Goal: Transaction & Acquisition: Purchase product/service

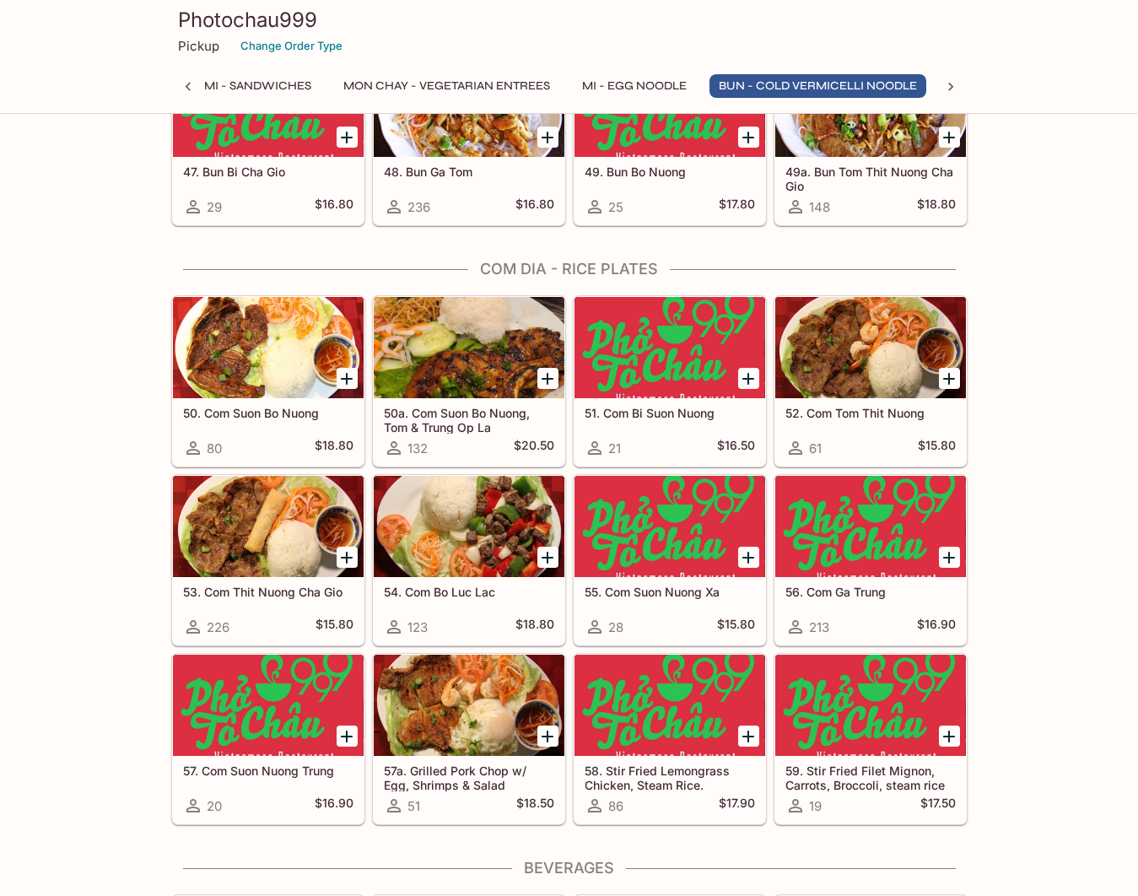
scroll to position [0, 447]
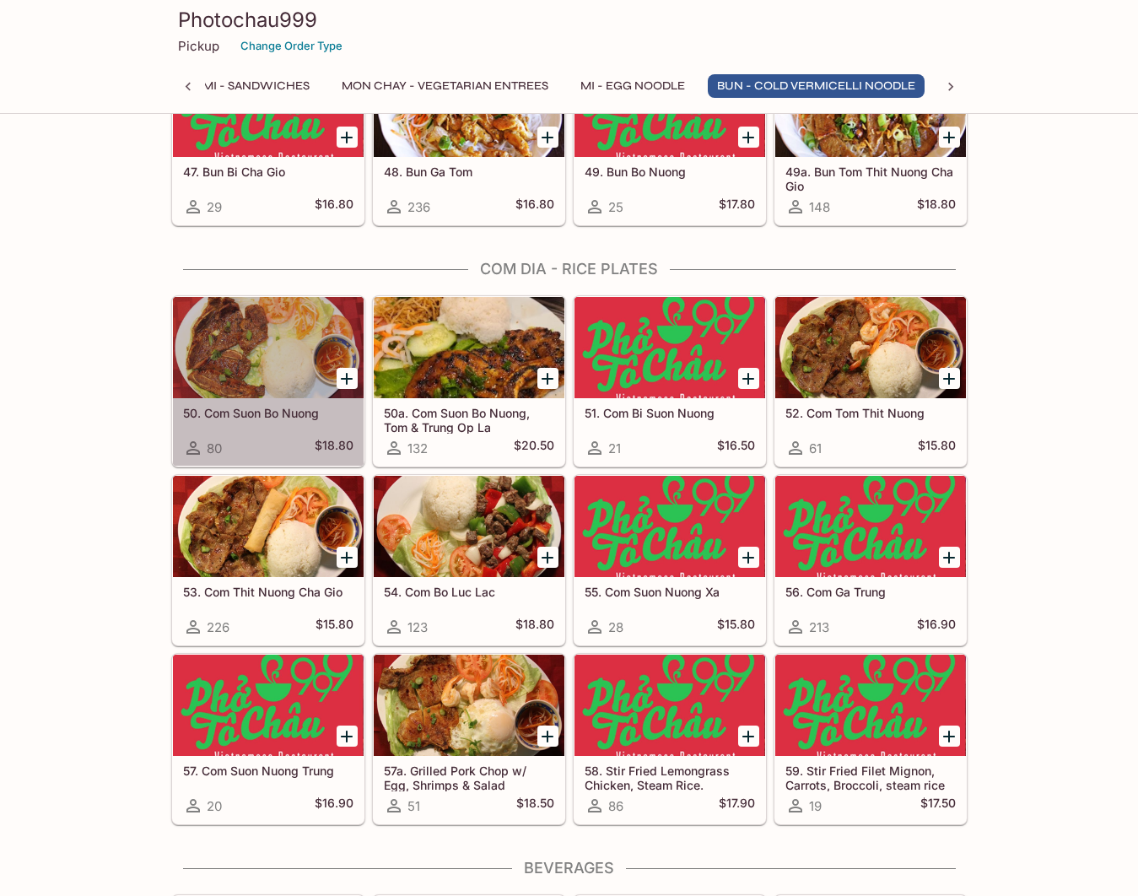
click at [326, 412] on h5 "50. Com Suon Bo Nuong" at bounding box center [268, 413] width 170 height 14
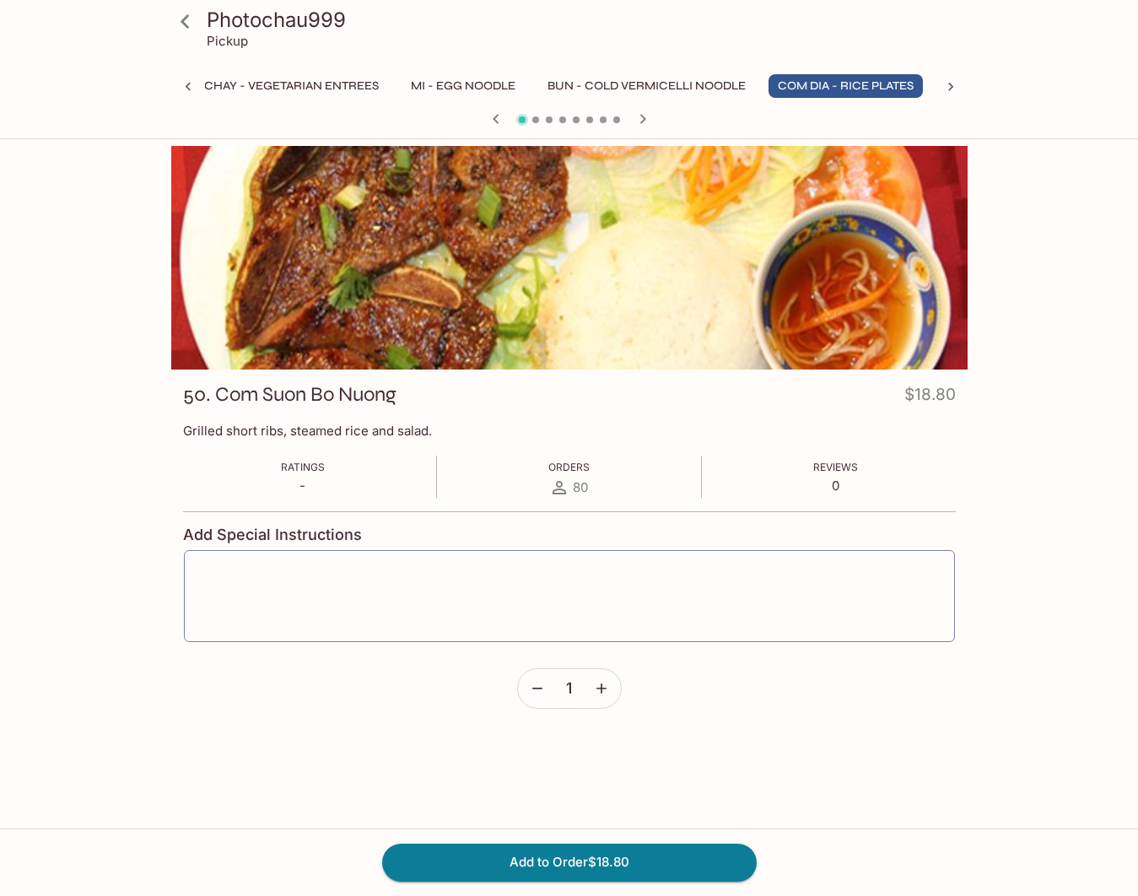
scroll to position [0, 617]
click at [190, 80] on icon at bounding box center [188, 86] width 17 height 17
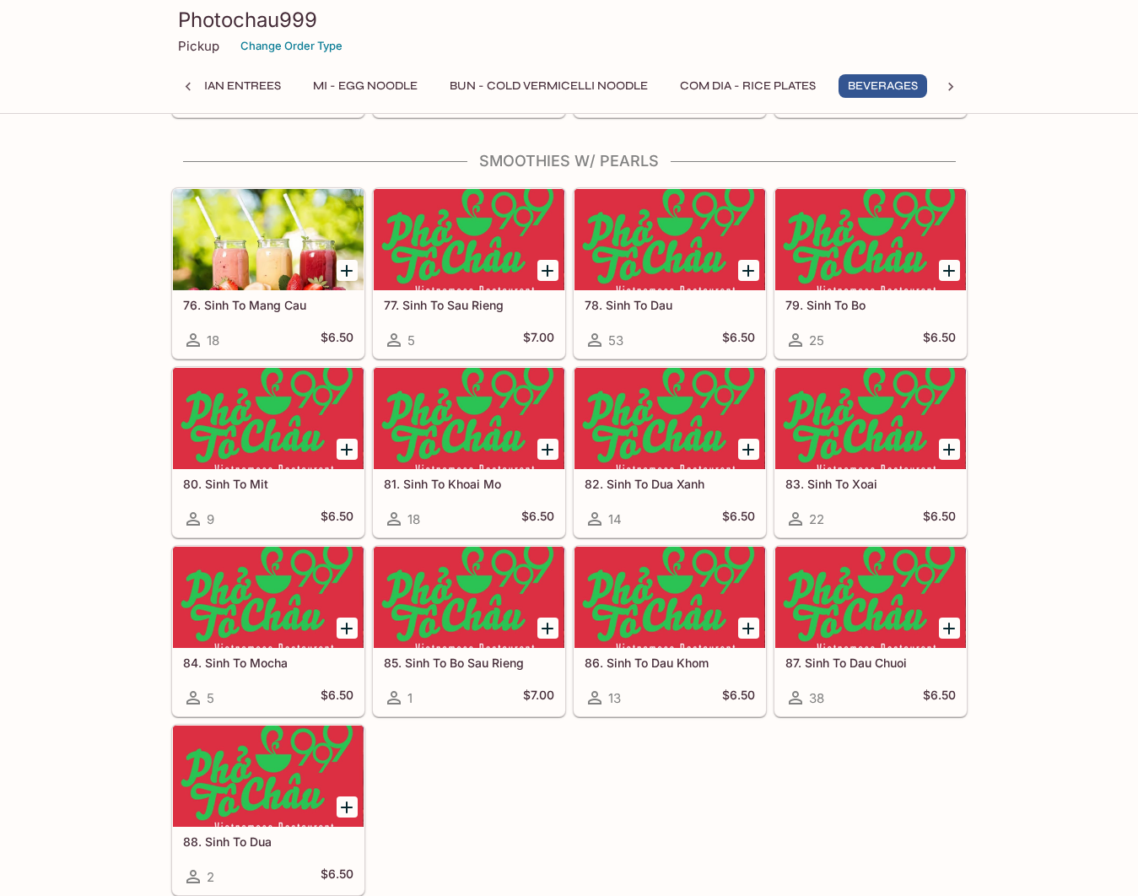
scroll to position [0, 719]
click at [770, 83] on button "Com Dia - Rice Plates" at bounding box center [742, 86] width 154 height 24
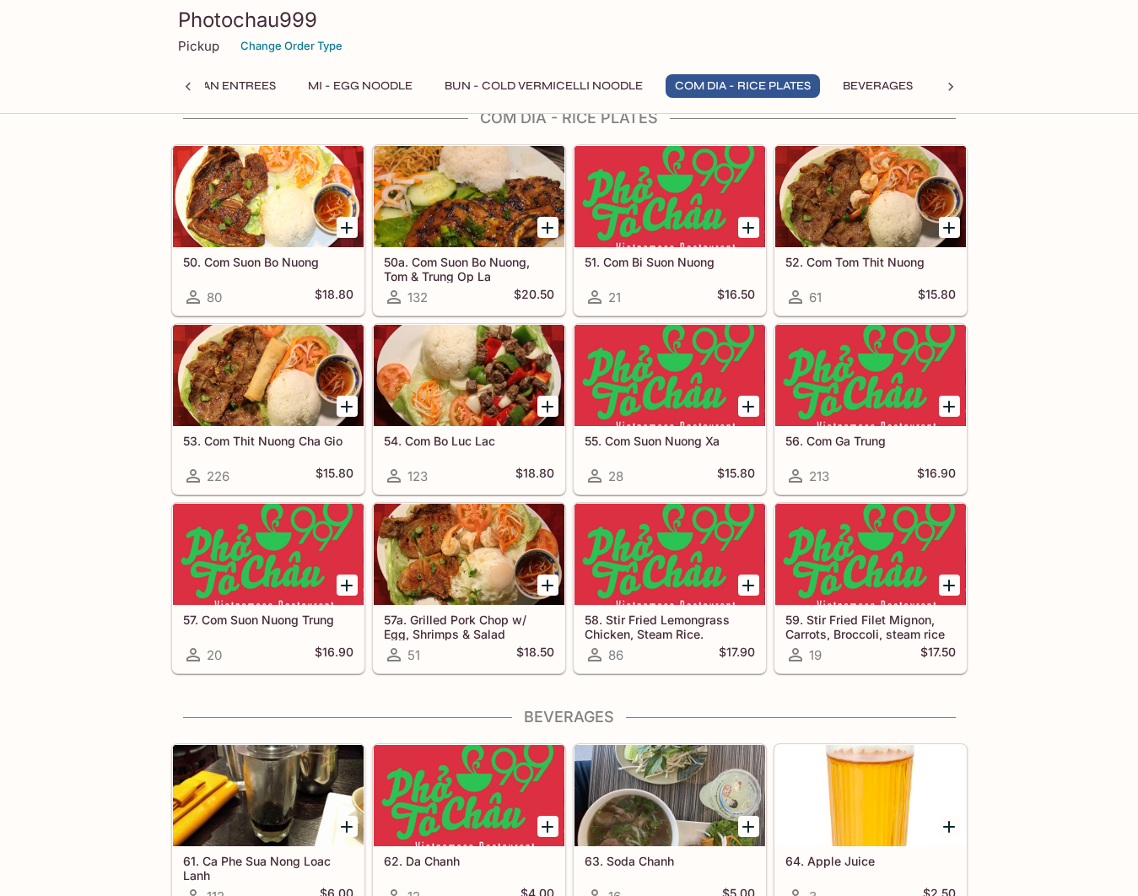
scroll to position [3412, 0]
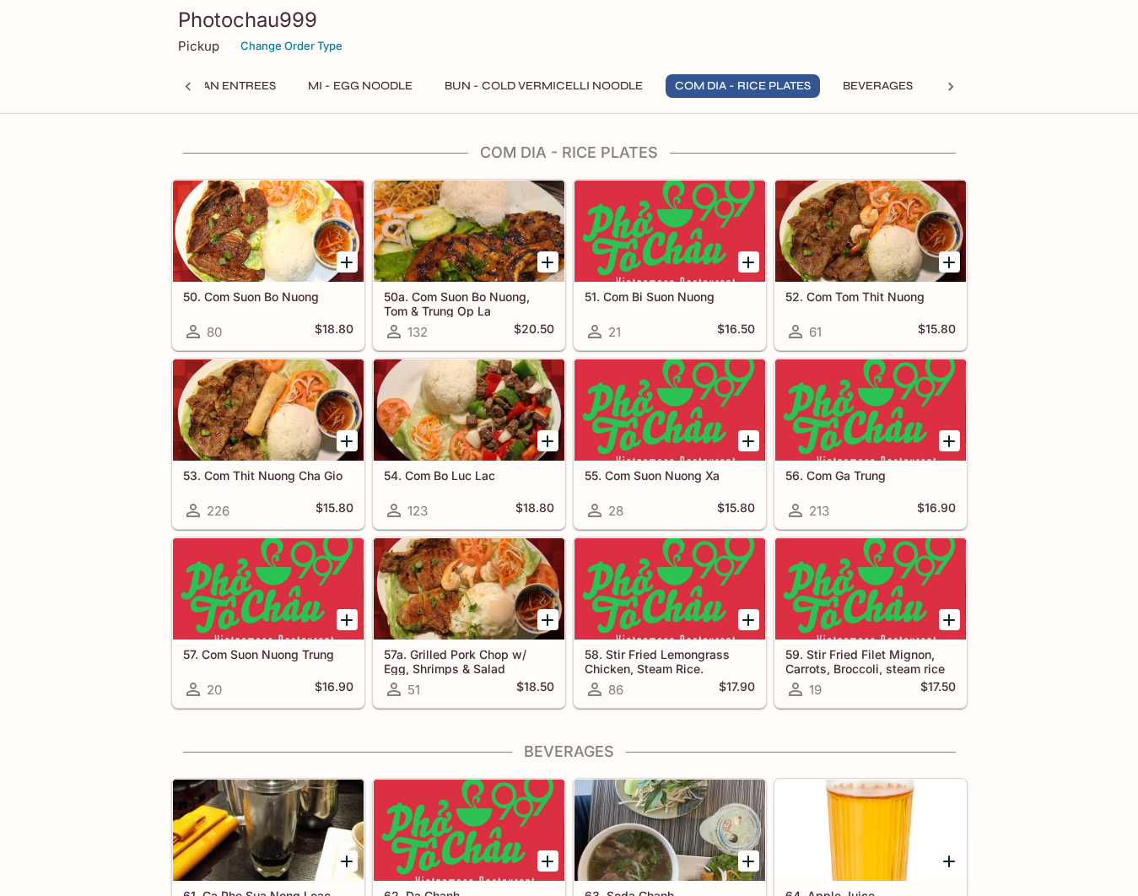
click at [625, 412] on div at bounding box center [669, 409] width 191 height 101
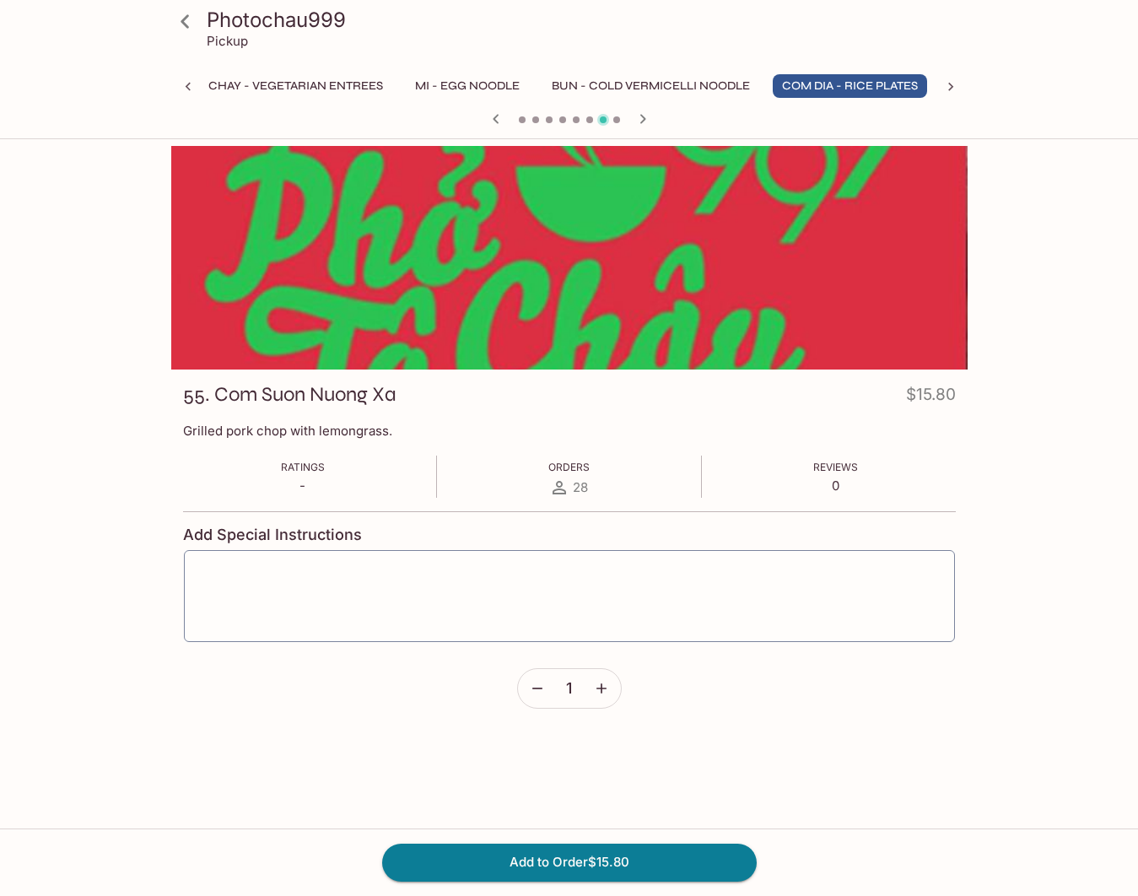
scroll to position [0, 617]
click at [191, 24] on icon at bounding box center [185, 22] width 30 height 30
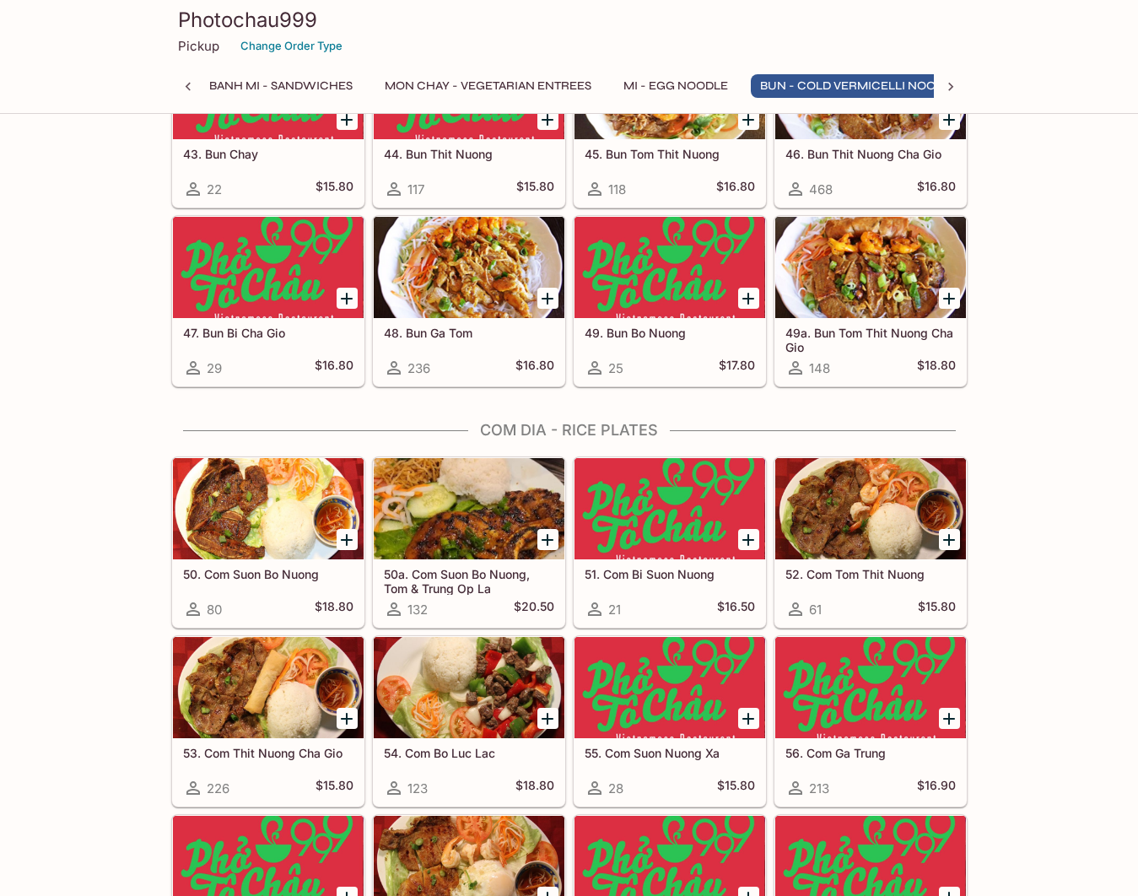
scroll to position [0, 447]
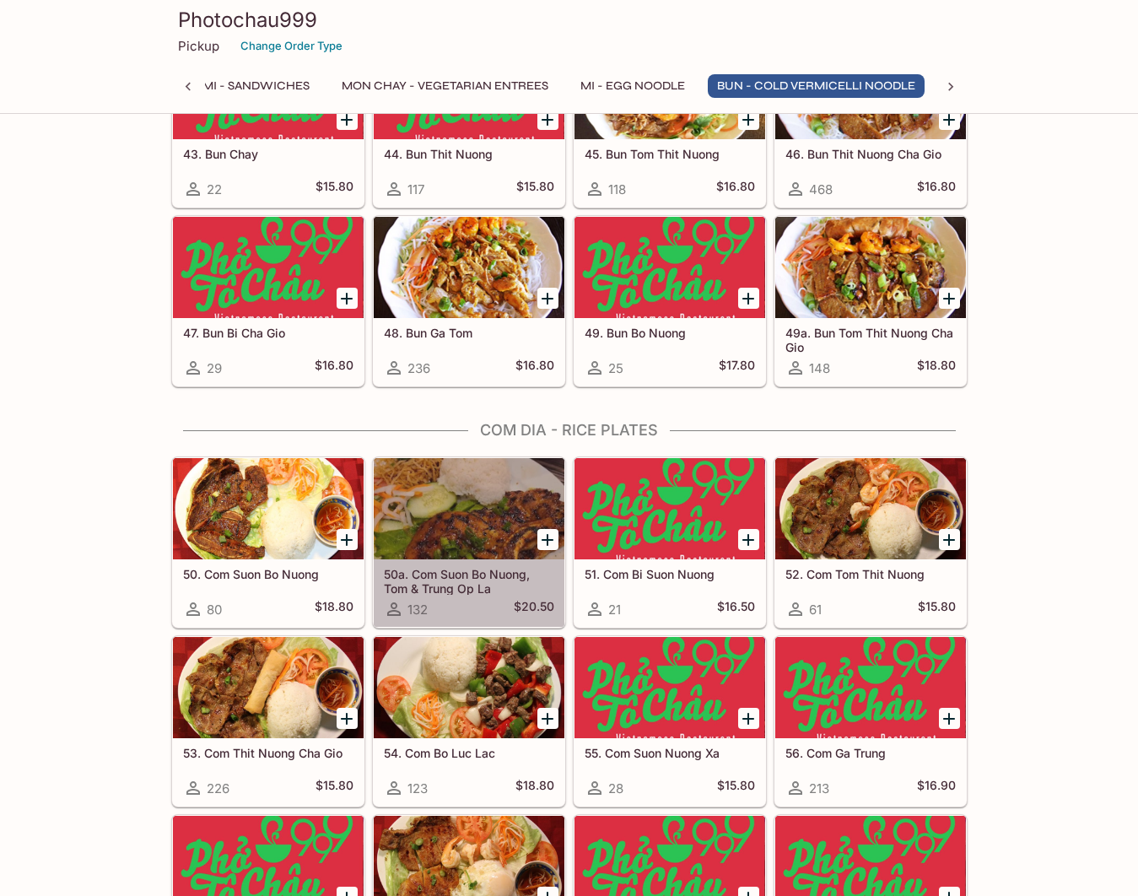
click at [514, 579] on h5 "50a. Com Suon Bo Nuong, Tom & Trung Op La" at bounding box center [469, 581] width 170 height 28
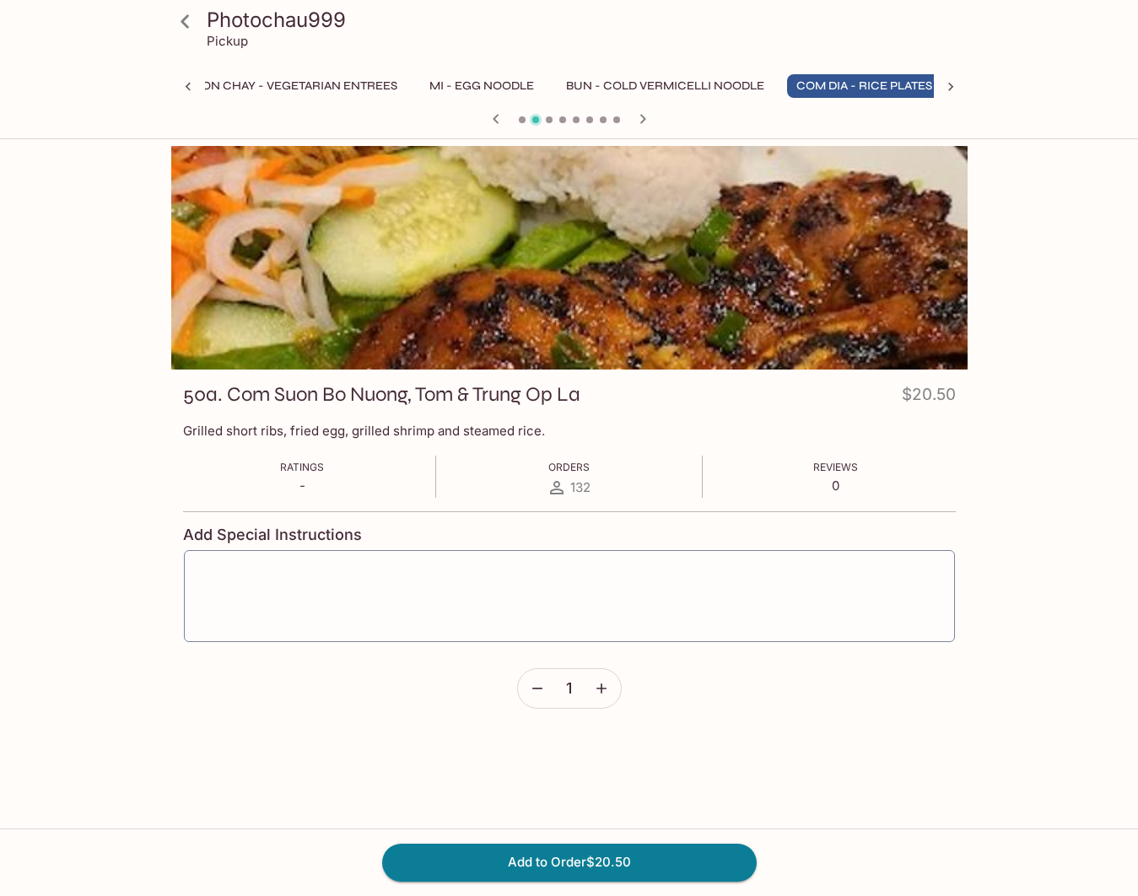
scroll to position [0, 617]
click at [826, 709] on div "50a. Com [PERSON_NAME] [PERSON_NAME] & [PERSON_NAME] Op La $20.50 Grilled short…" at bounding box center [569, 550] width 796 height 363
click at [916, 675] on form "Add Special Instructions x ​ 1" at bounding box center [569, 609] width 773 height 197
drag, startPoint x: 934, startPoint y: 87, endPoint x: 1031, endPoint y: 107, distance: 99.1
click at [1031, 107] on div "Photochau999 Pickup Khai Vi - Appetizers Pho - Rice Noodle Soup (Large) Banh Mi…" at bounding box center [569, 69] width 1138 height 139
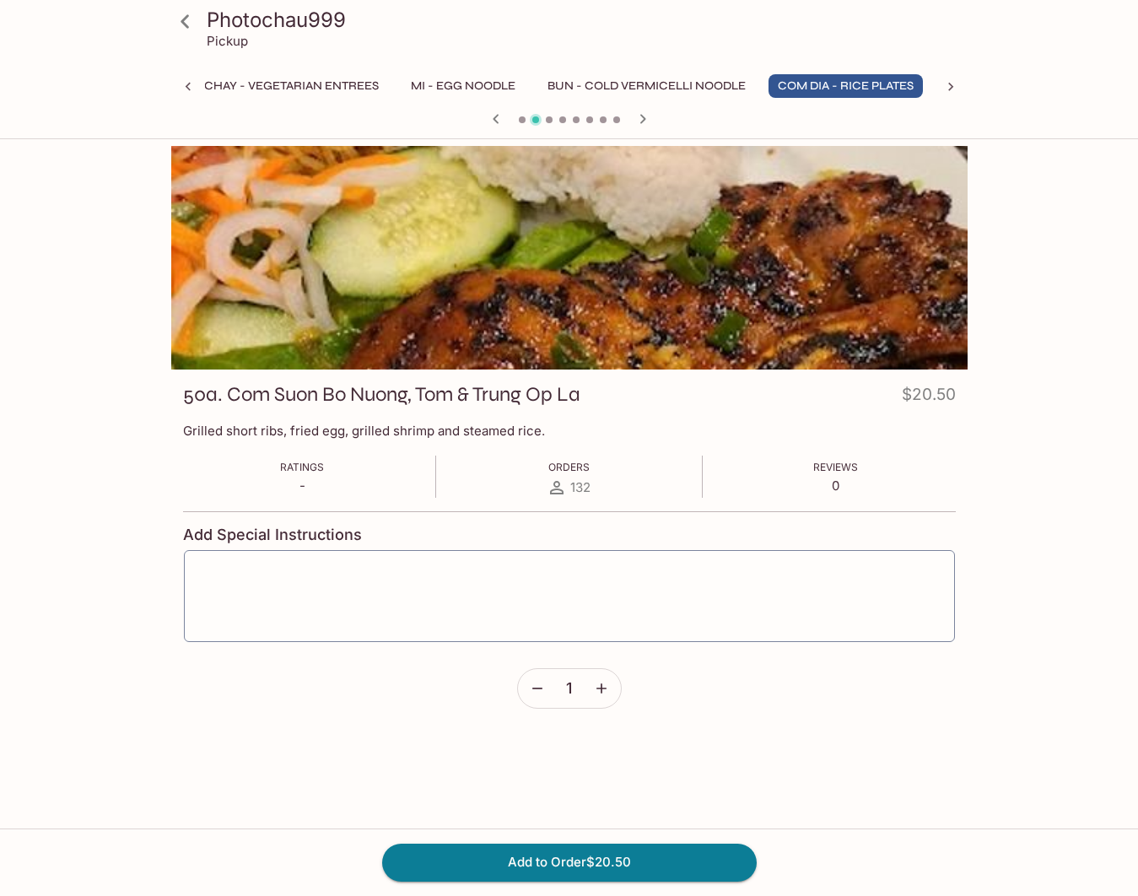
click at [1031, 107] on div "Photochau999 Pickup Khai Vi - Appetizers Pho - Rice Noodle Soup (Large) Banh Mi…" at bounding box center [569, 69] width 1138 height 139
